Goal: Complete application form

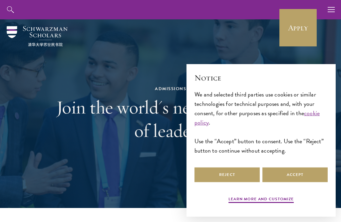
click at [299, 174] on button "Accept" at bounding box center [295, 174] width 65 height 15
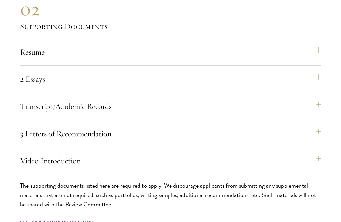
scroll to position [2131, 0]
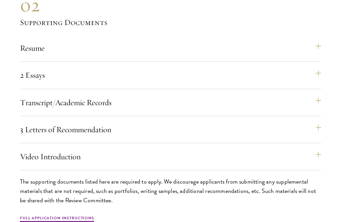
click at [316, 133] on button "3 Letters of Recommendation" at bounding box center [170, 129] width 301 height 16
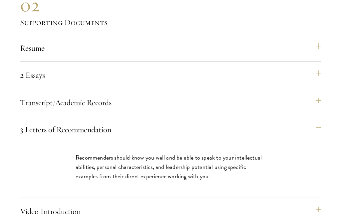
click at [317, 132] on button "3 Letters of Recommendation" at bounding box center [170, 129] width 301 height 16
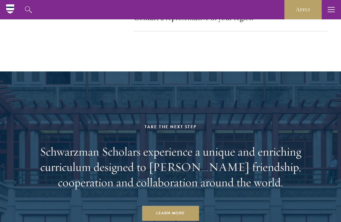
scroll to position [3403, 0]
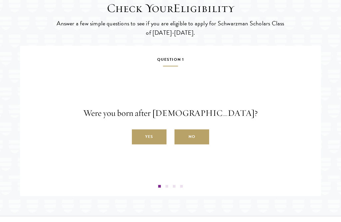
click at [151, 144] on label "Yes" at bounding box center [149, 136] width 35 height 15
click at [138, 136] on input "Yes" at bounding box center [135, 133] width 6 height 6
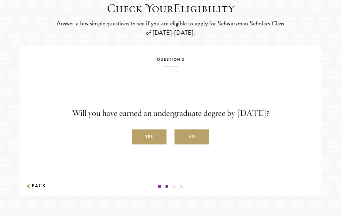
click at [154, 144] on label "Yes" at bounding box center [149, 136] width 35 height 15
click at [138, 136] on input "Yes" at bounding box center [135, 133] width 6 height 6
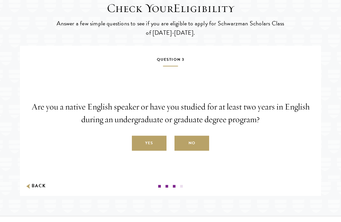
click at [153, 151] on label "Yes" at bounding box center [149, 143] width 35 height 15
click at [138, 142] on input "Yes" at bounding box center [135, 139] width 6 height 6
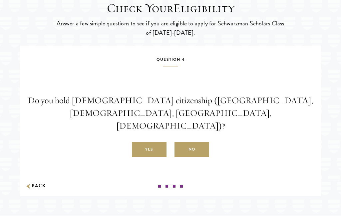
click at [193, 154] on label "No" at bounding box center [192, 149] width 35 height 15
click at [181, 149] on input "No" at bounding box center [178, 146] width 6 height 6
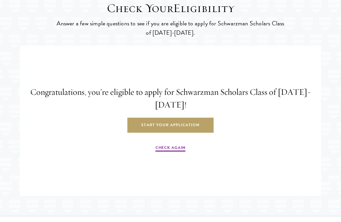
click at [192, 133] on link "Start Your Application" at bounding box center [170, 125] width 86 height 15
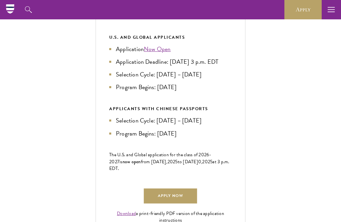
scroll to position [320, 0]
click at [182, 204] on link "Apply Now" at bounding box center [170, 196] width 53 height 15
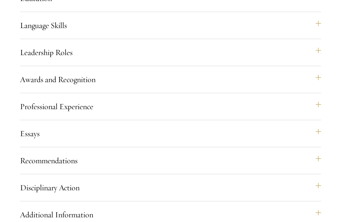
scroll to position [676, 0]
click at [313, 141] on button "Essays" at bounding box center [170, 133] width 301 height 16
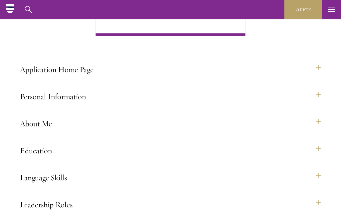
scroll to position [524, 0]
click at [313, 131] on button "About Me" at bounding box center [170, 123] width 301 height 16
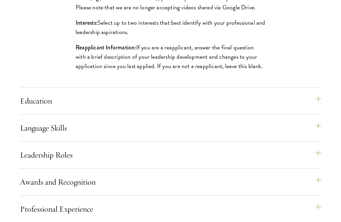
scroll to position [820, 0]
click at [315, 109] on button "Education" at bounding box center [170, 101] width 301 height 16
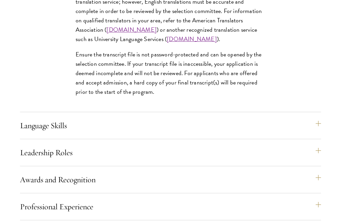
scroll to position [1179, 0]
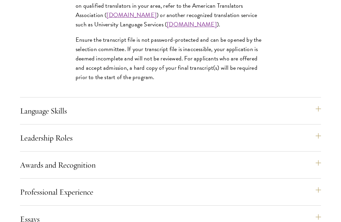
click at [292, 146] on button "Leadership Roles" at bounding box center [170, 138] width 301 height 16
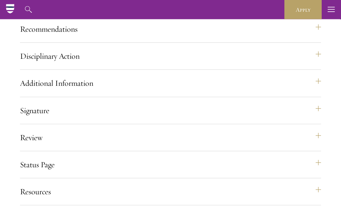
scroll to position [898, 0]
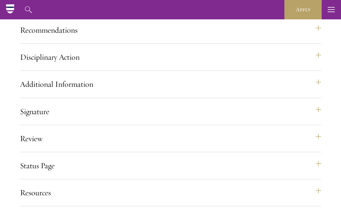
click at [313, 65] on button "Disciplinary Action" at bounding box center [170, 57] width 301 height 16
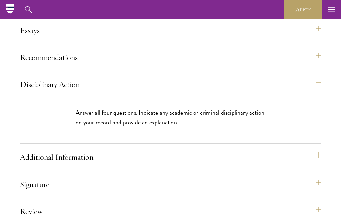
scroll to position [754, 0]
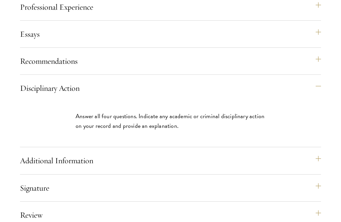
click at [272, 171] on div "Application Home Page The online application form must be completed in English.…" at bounding box center [170, 46] width 301 height 472
click at [309, 168] on button "Additional Information" at bounding box center [170, 160] width 301 height 16
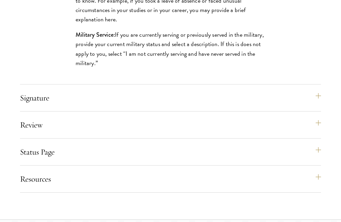
scroll to position [1002, 0]
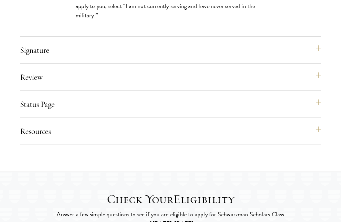
click at [316, 85] on button "Review" at bounding box center [170, 77] width 301 height 16
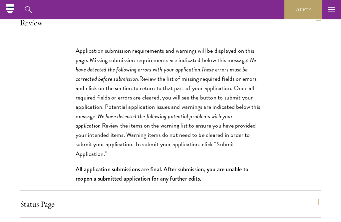
scroll to position [899, 0]
